Goal: Task Accomplishment & Management: Use online tool/utility

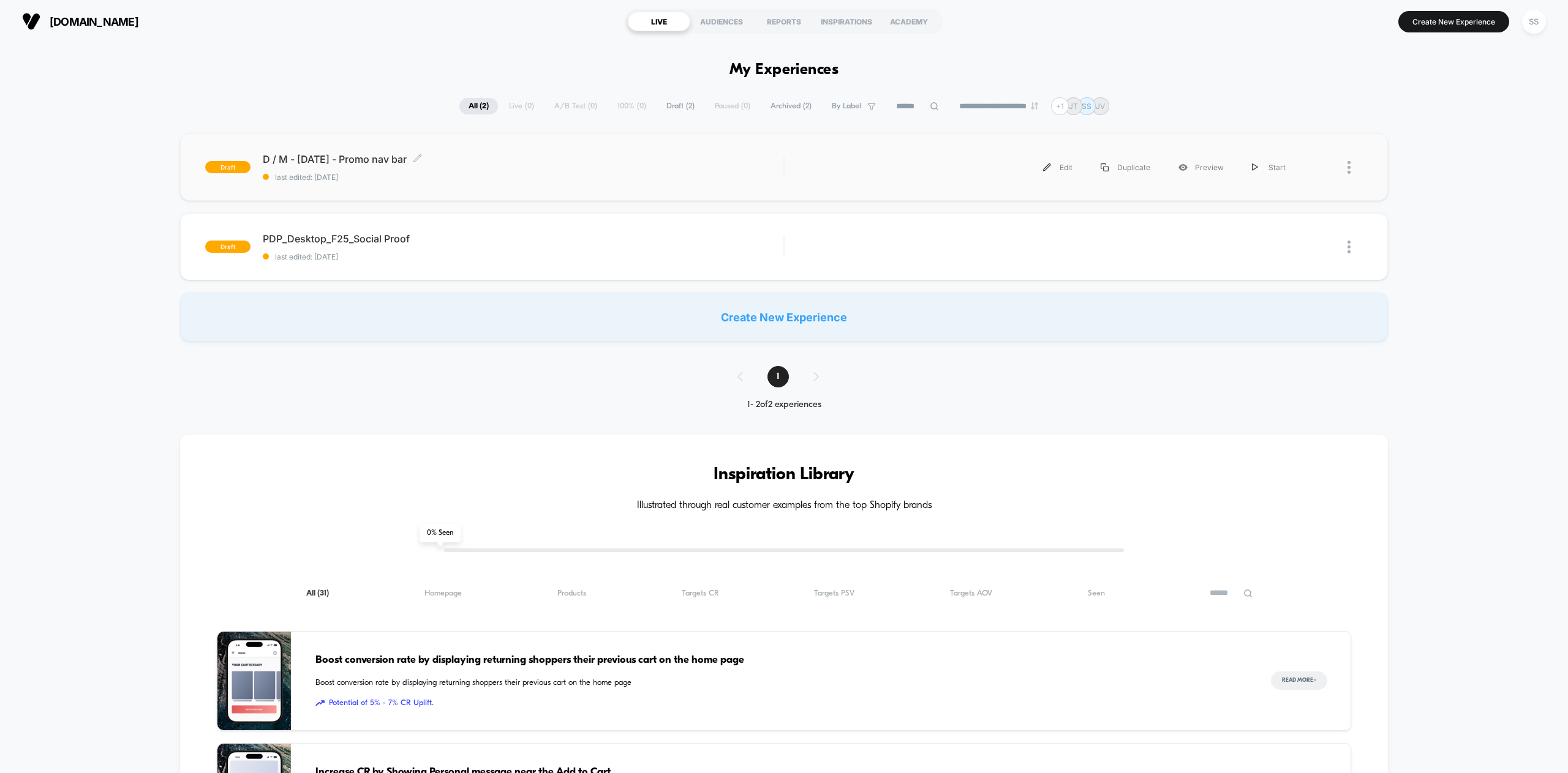
click at [360, 162] on span "D / M - [DATE] - Promo nav bar Click to edit experience details" at bounding box center [522, 159] width 520 height 12
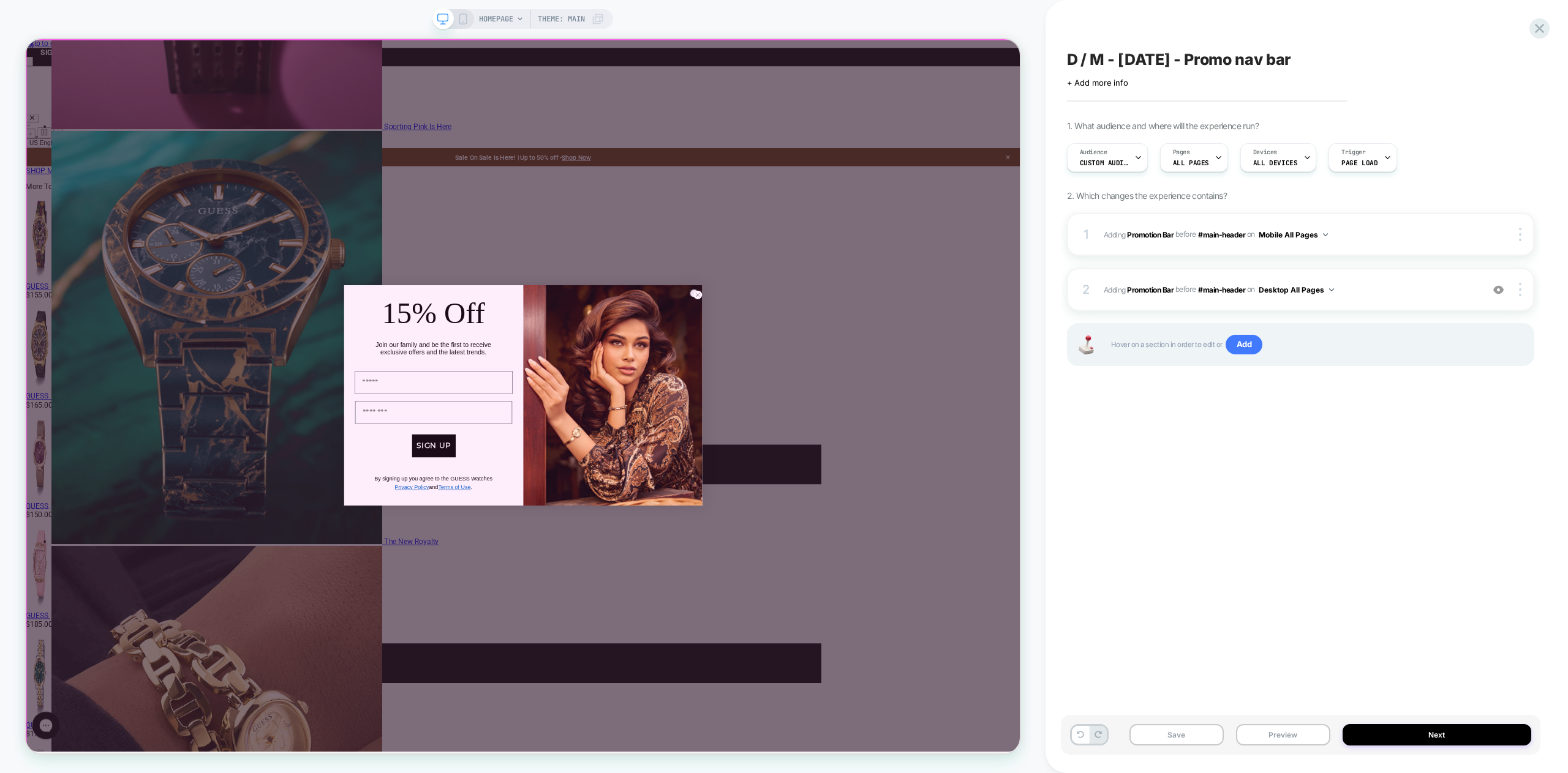
click at [1027, 205] on div "Close dialog 15% Off Join our family and be the first to receive exclusive offe…" at bounding box center [689, 514] width 1326 height 950
